Goal: Use online tool/utility

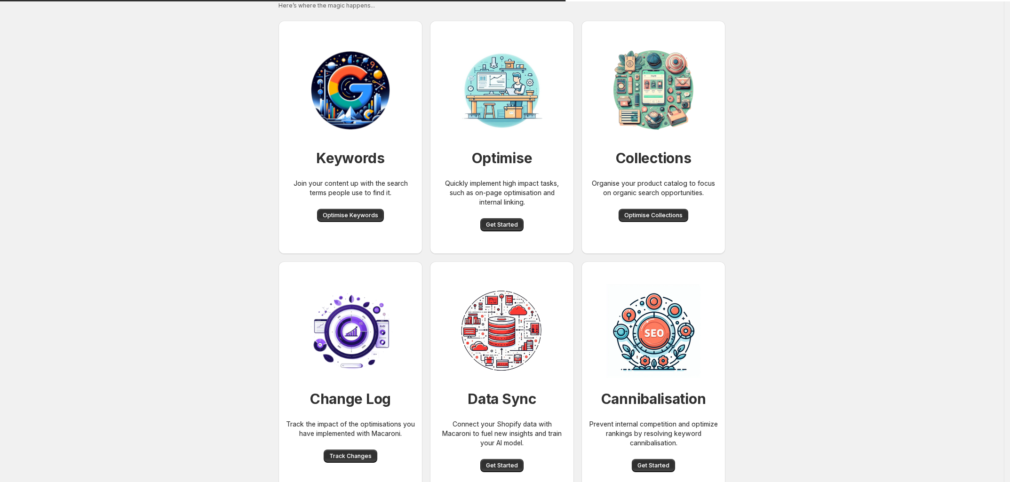
scroll to position [36, 0]
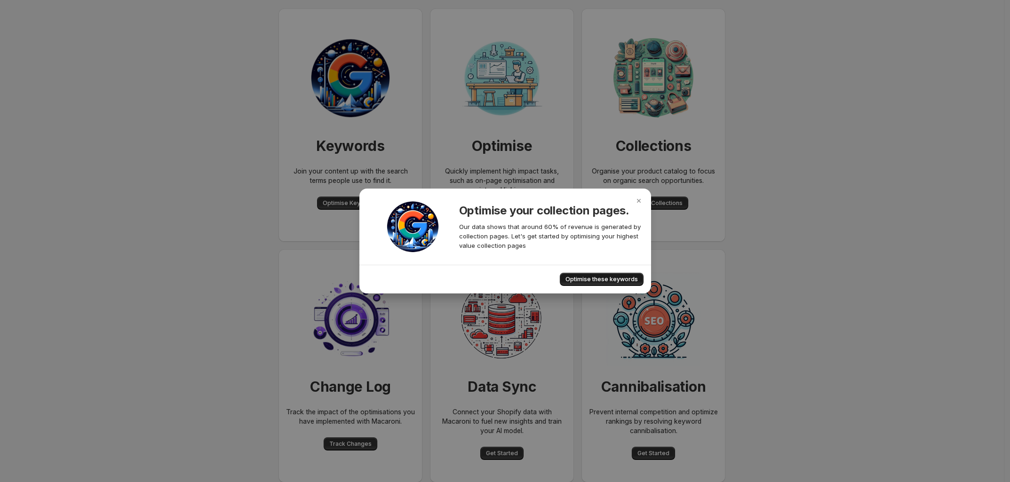
click at [572, 280] on span "Optimise these keywords" at bounding box center [601, 280] width 72 height 8
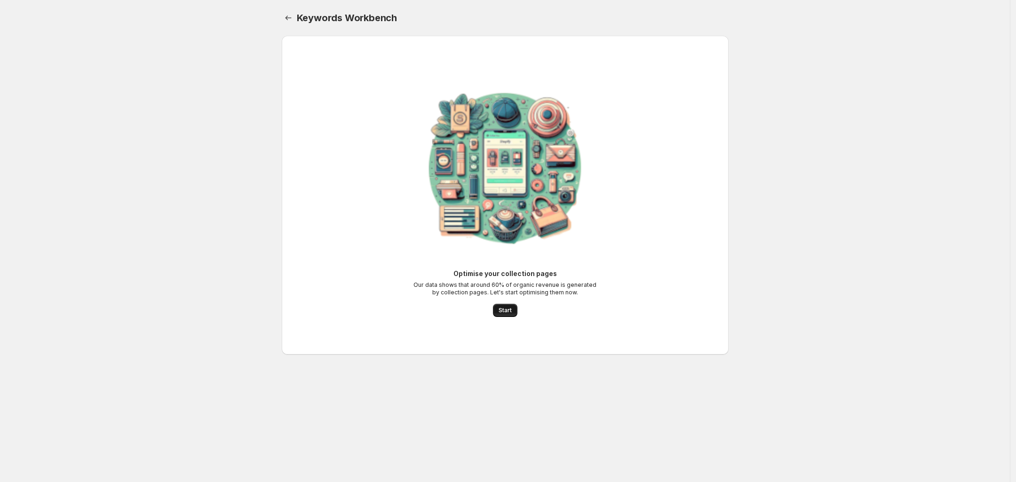
click at [509, 310] on span "Start" at bounding box center [505, 311] width 13 height 8
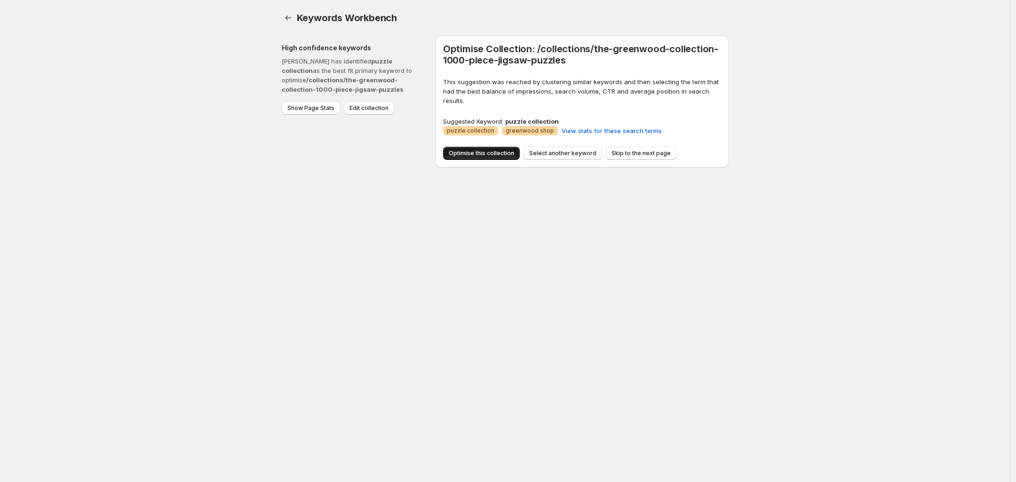
click at [503, 151] on span "Optimise this collection" at bounding box center [481, 154] width 65 height 8
click at [612, 153] on span "Skip to the next page" at bounding box center [641, 154] width 59 height 8
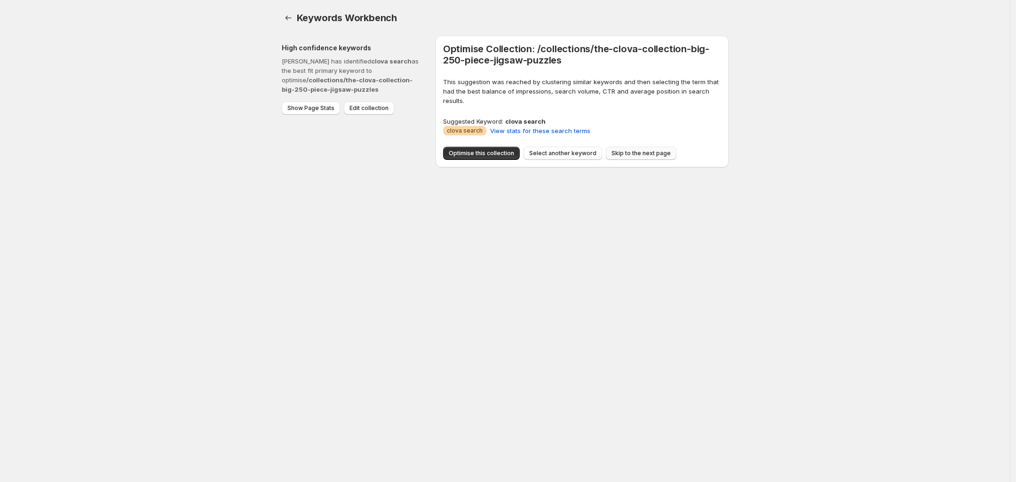
click at [612, 153] on span "Skip to the next page" at bounding box center [641, 154] width 59 height 8
click at [607, 153] on div "Optimise this collection Select another keyword" at bounding box center [582, 153] width 278 height 13
click at [563, 200] on div "Keywords Workbench. This page is ready Keywords Workbench High confidence keywo…" at bounding box center [505, 241] width 1010 height 482
click at [289, 18] on icon "Home" at bounding box center [288, 17] width 9 height 9
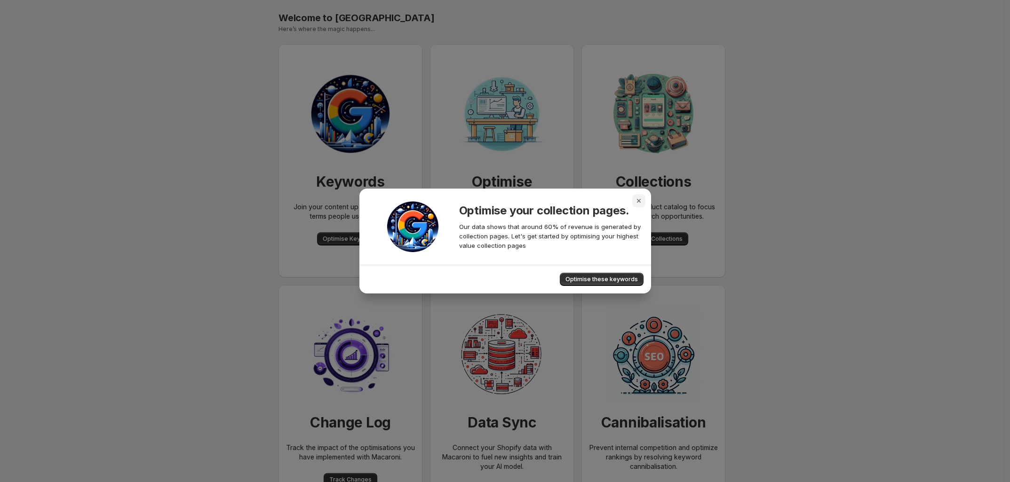
click at [636, 201] on icon "Close" at bounding box center [638, 200] width 9 height 9
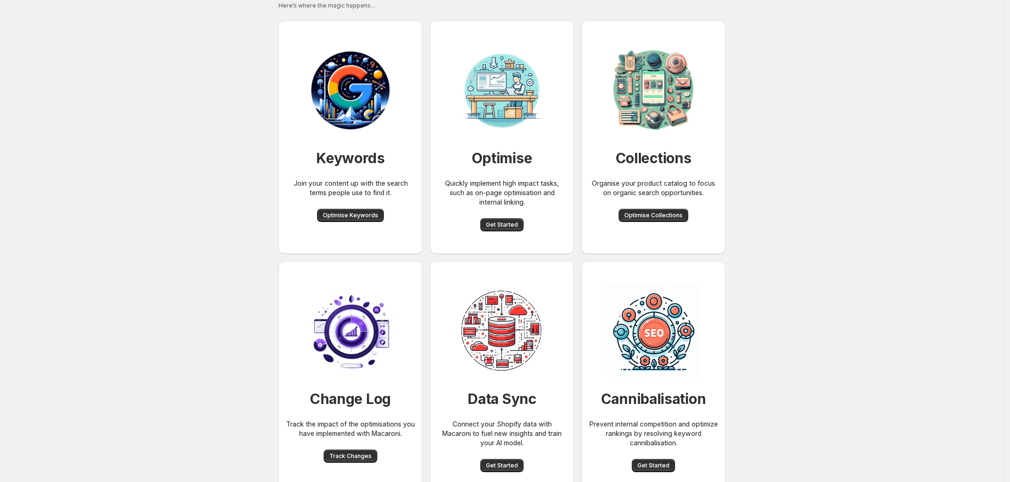
scroll to position [36, 0]
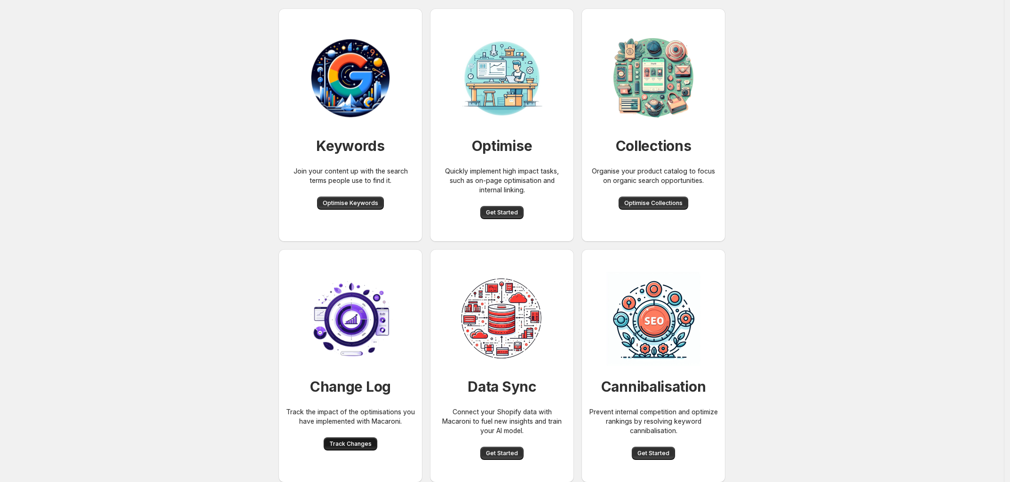
click at [359, 444] on span "Track Changes" at bounding box center [350, 444] width 42 height 8
